Goal: Information Seeking & Learning: Learn about a topic

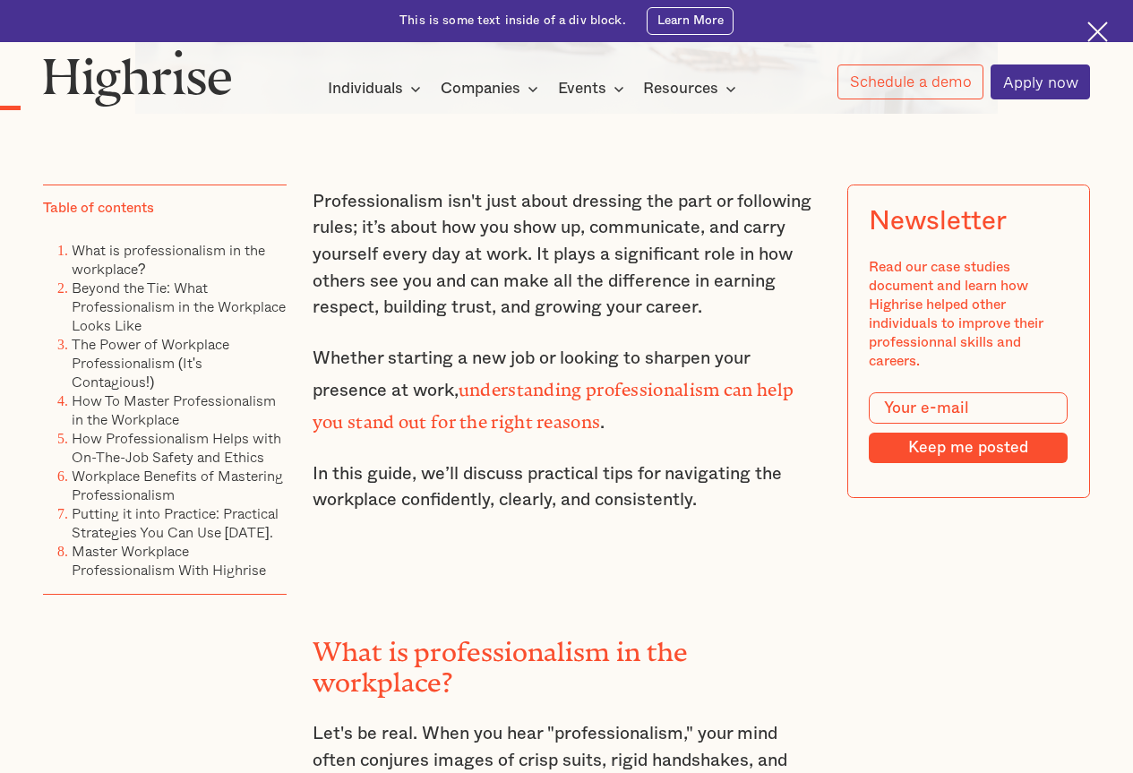
scroll to position [985, 0]
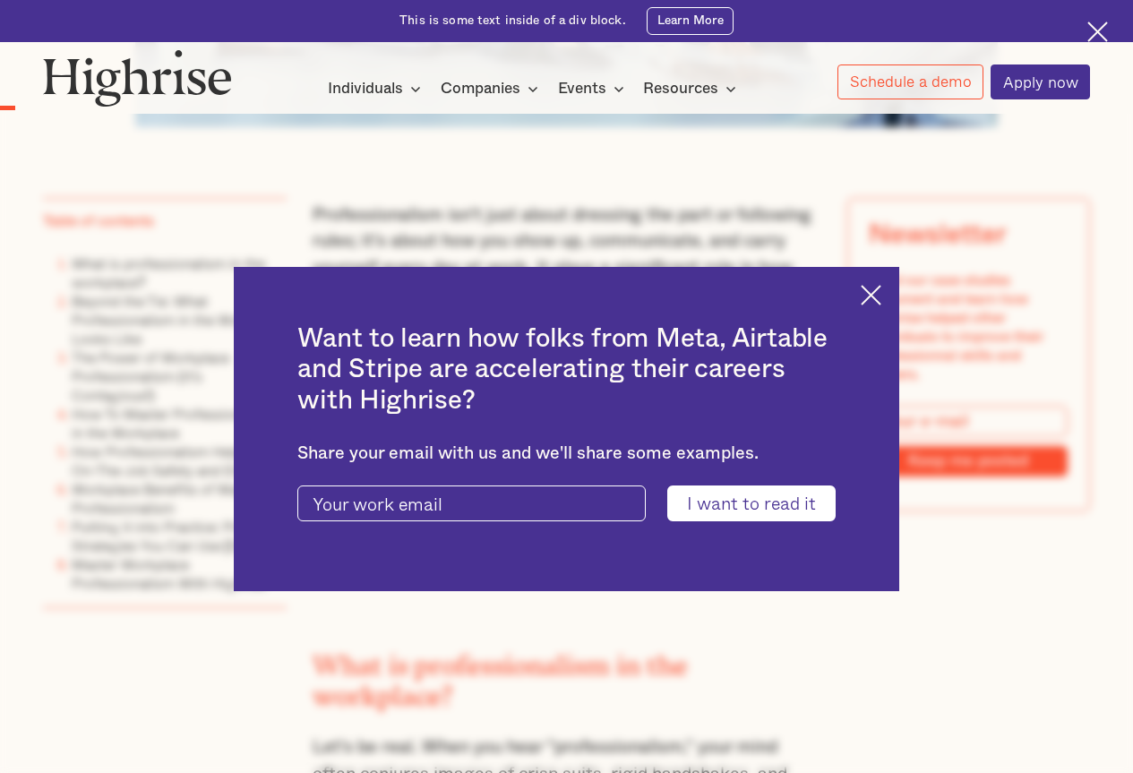
click at [873, 295] on img at bounding box center [871, 295] width 21 height 21
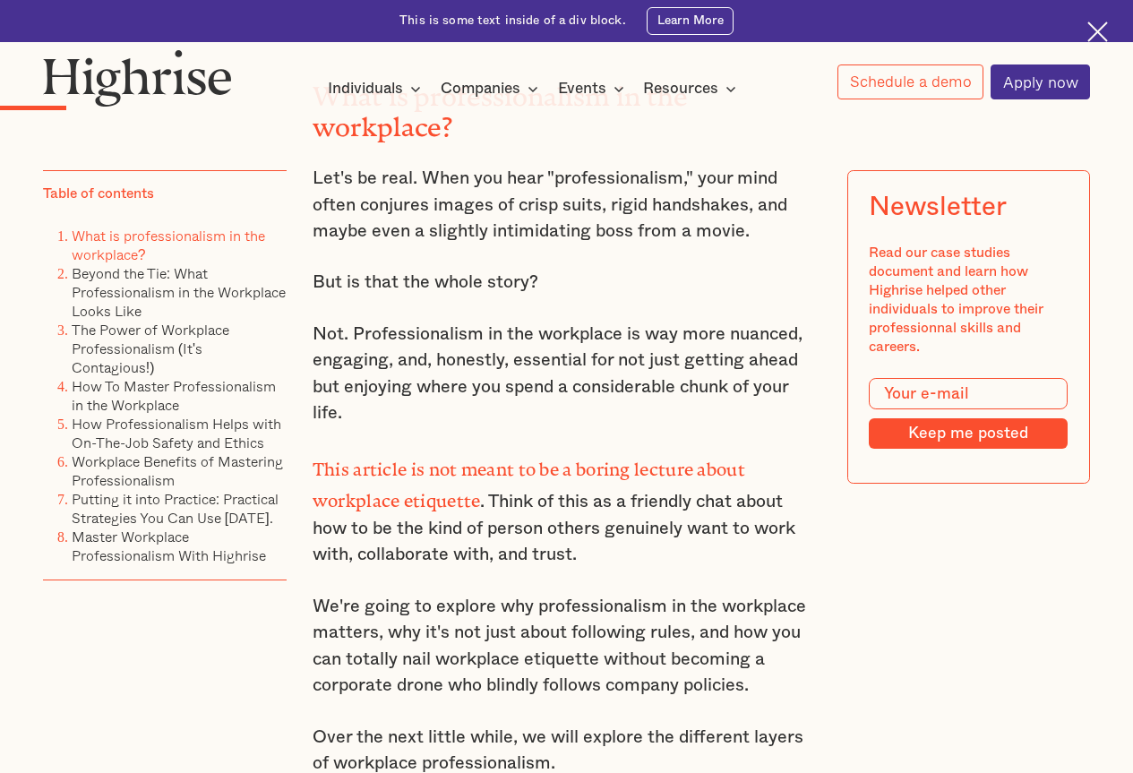
scroll to position [1523, 0]
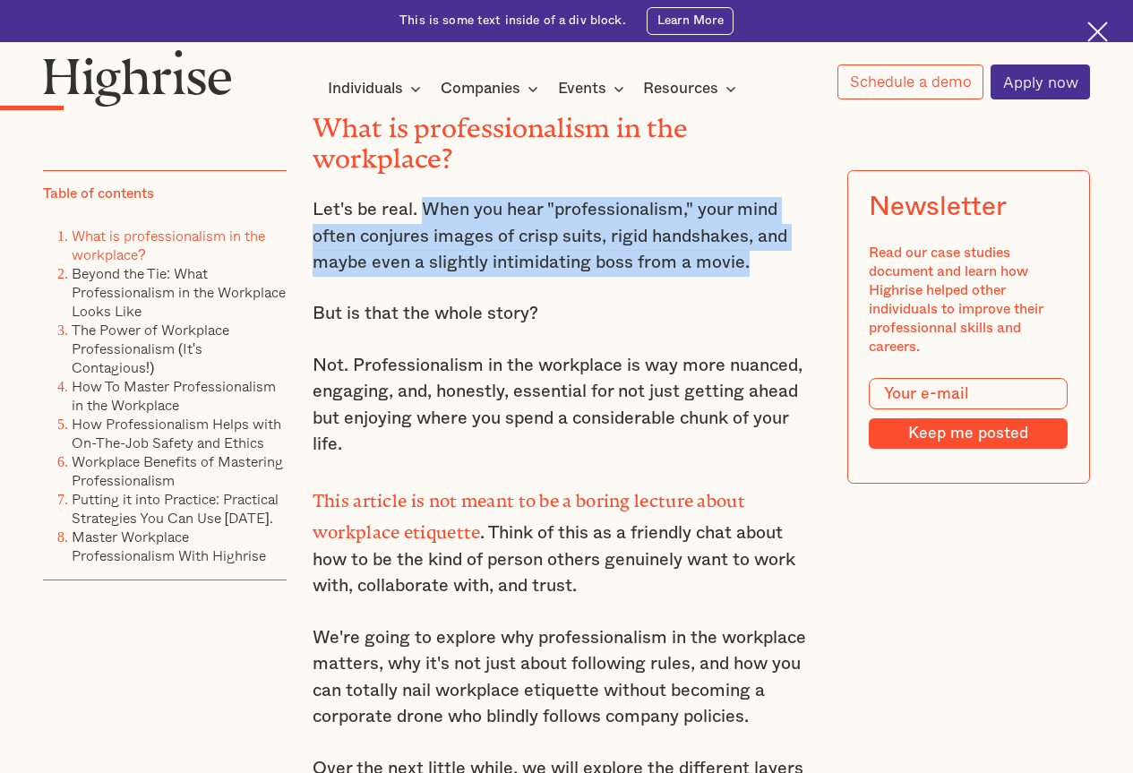
drag, startPoint x: 419, startPoint y: 213, endPoint x: 757, endPoint y: 274, distance: 343.2
click at [757, 274] on p "Let's be real. When you hear "professionalism," your mind often conjures images…" at bounding box center [567, 237] width 509 height 80
copy p "When you hear "professionalism," your mind often conjures images of crisp suits…"
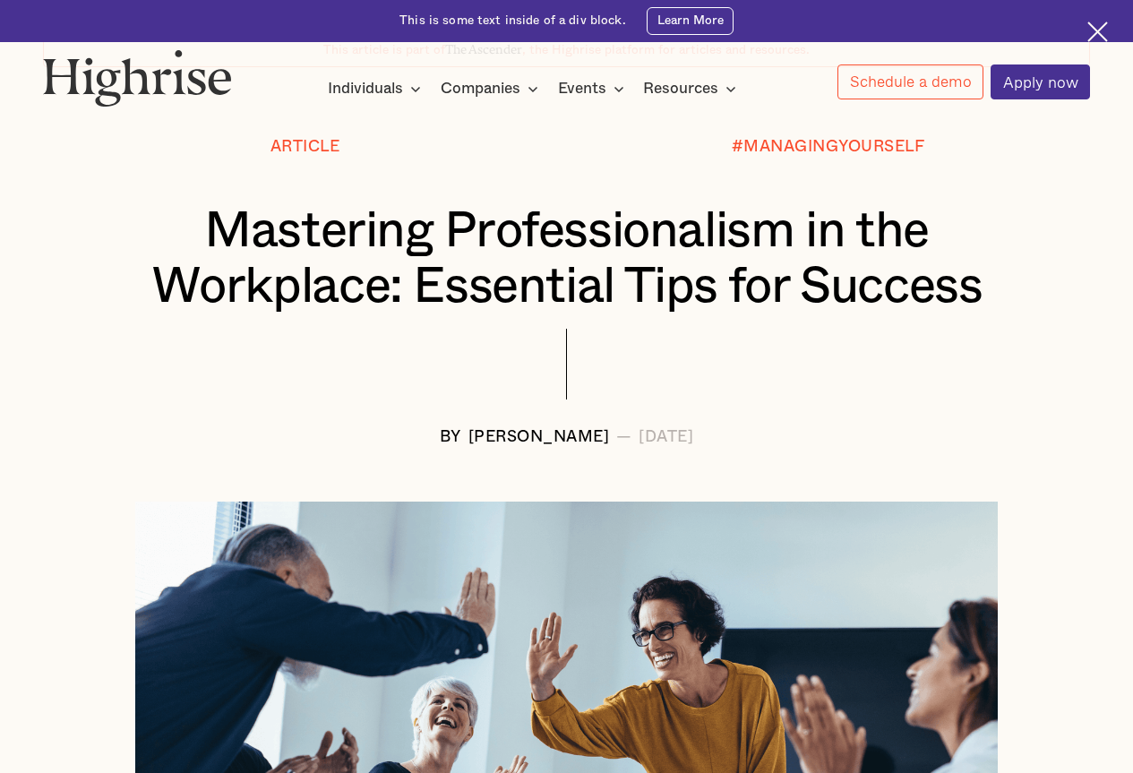
scroll to position [179, 0]
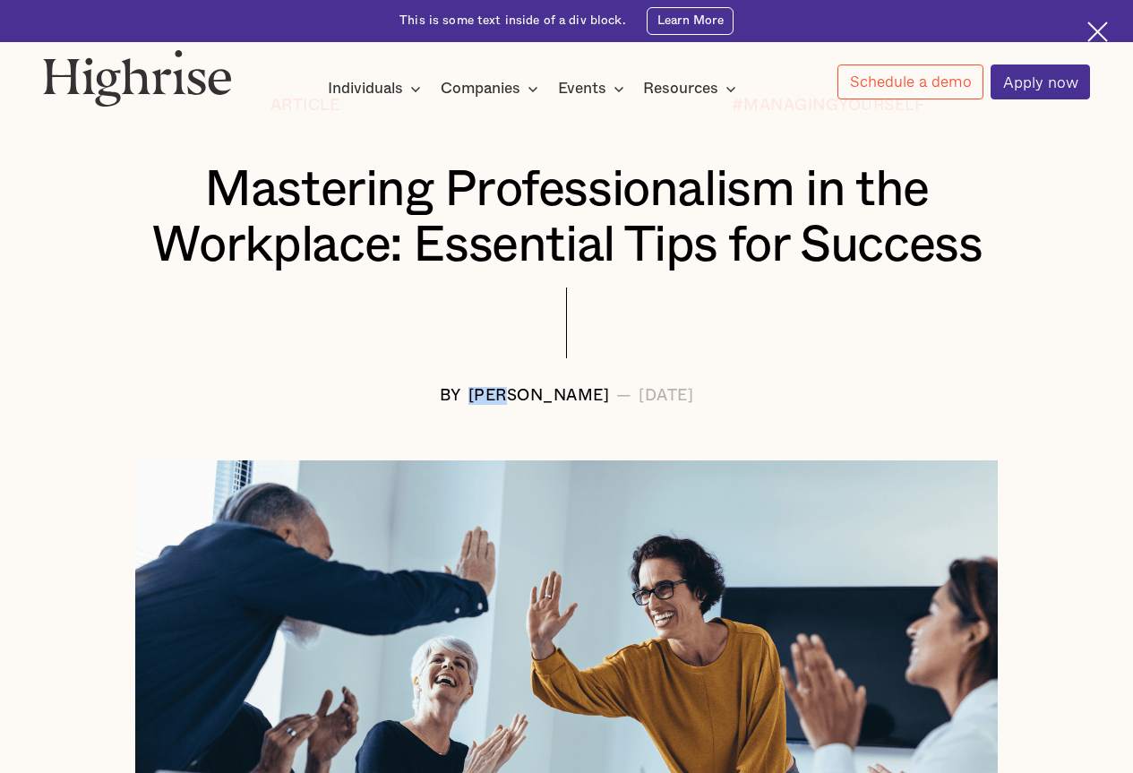
drag, startPoint x: 439, startPoint y: 400, endPoint x: 520, endPoint y: 400, distance: 80.6
click at [512, 400] on div "[PERSON_NAME]" at bounding box center [540, 396] width 142 height 18
click at [563, 400] on div "[PERSON_NAME]" at bounding box center [540, 396] width 142 height 18
click at [581, 396] on div "[PERSON_NAME]" at bounding box center [540, 396] width 142 height 18
click at [393, 340] on div at bounding box center [566, 337] width 1047 height 99
